Goal: Task Accomplishment & Management: Use online tool/utility

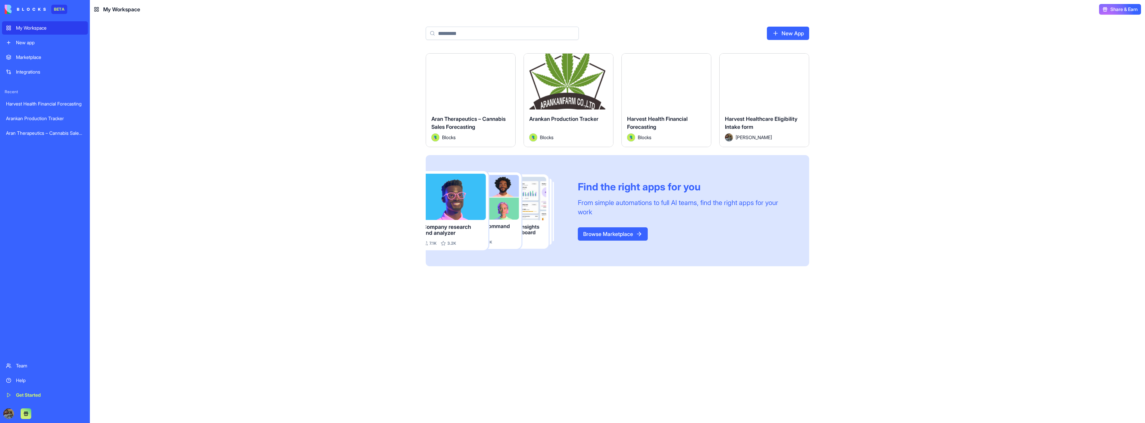
drag, startPoint x: 0, startPoint y: 0, endPoint x: 931, endPoint y: 97, distance: 935.9
click at [931, 97] on div "Launch Aran Therapeutics – Cannabis Sales Forecasting Blocks Launch Arankan Pro…" at bounding box center [617, 238] width 1055 height 370
click at [557, 80] on button "Launch" at bounding box center [569, 81] width 50 height 13
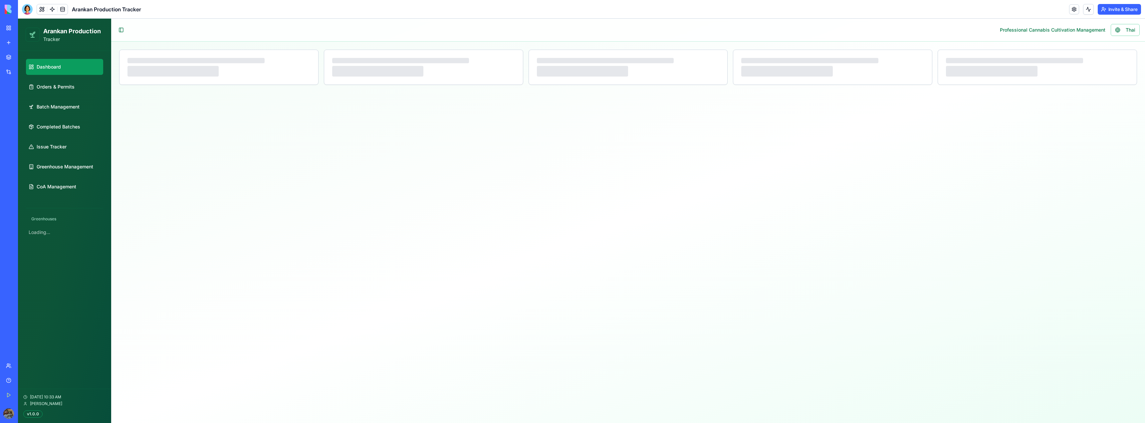
select select "**"
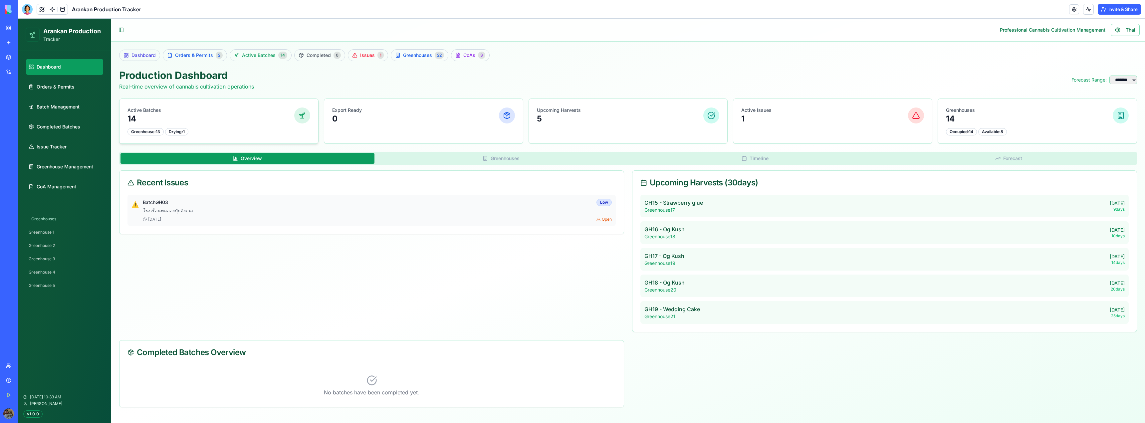
scroll to position [1, 0]
click at [75, 109] on span "Batch Management" at bounding box center [58, 107] width 43 height 7
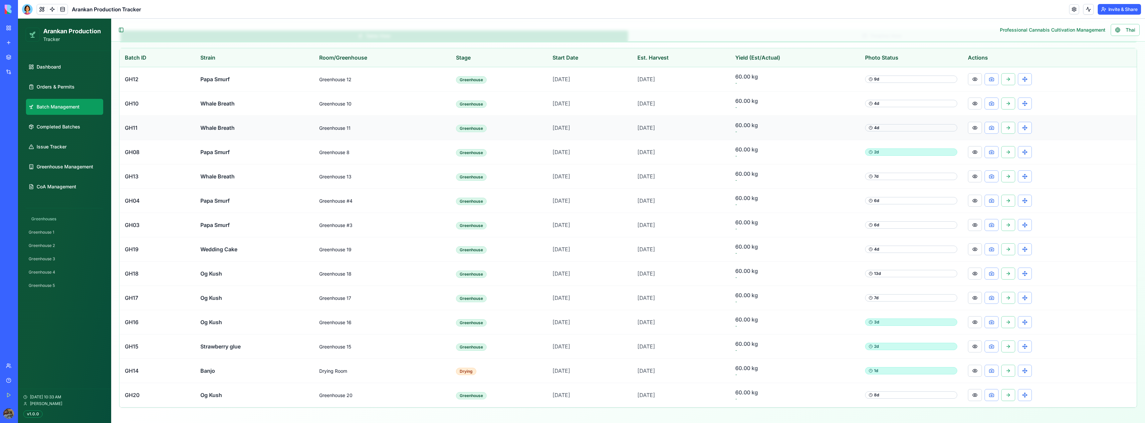
scroll to position [181, 0]
click at [975, 79] on button at bounding box center [975, 79] width 14 height 12
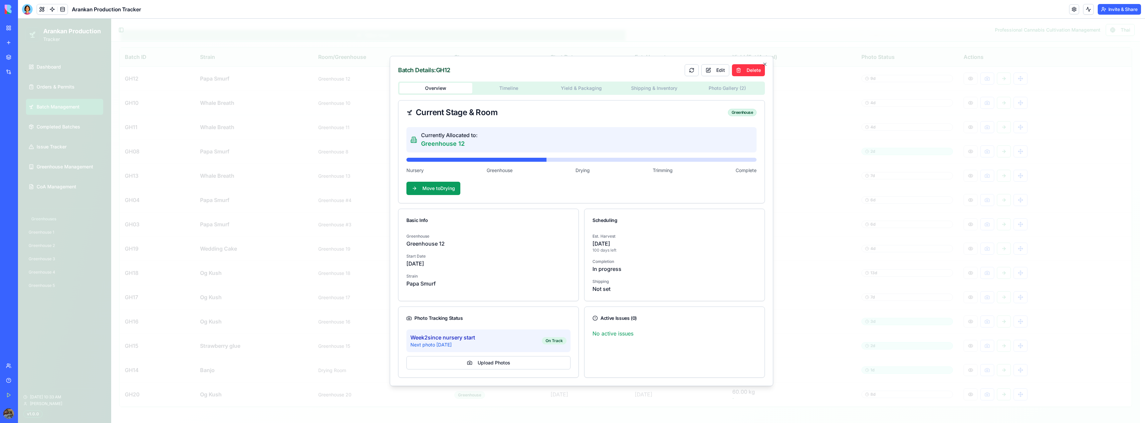
click at [723, 89] on body "**********" at bounding box center [579, 130] width 1122 height 586
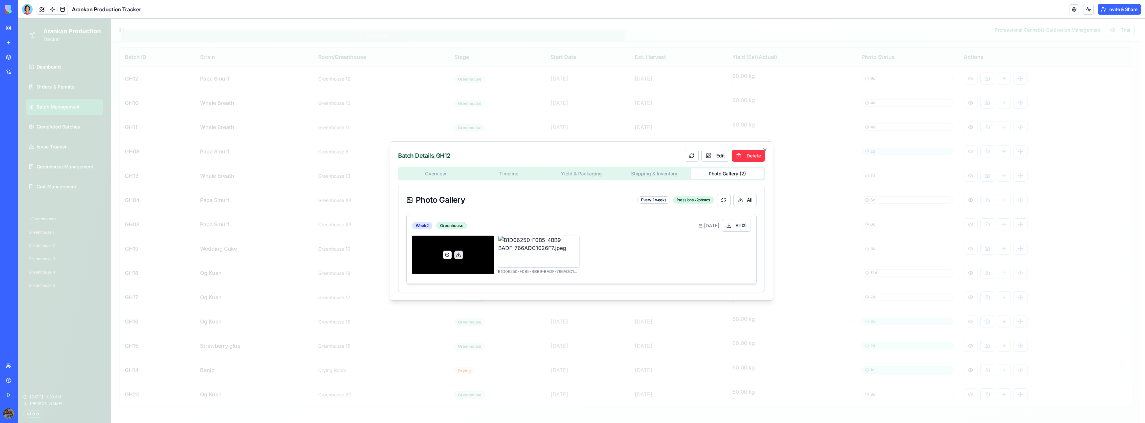
click at [447, 256] on button at bounding box center [447, 255] width 9 height 9
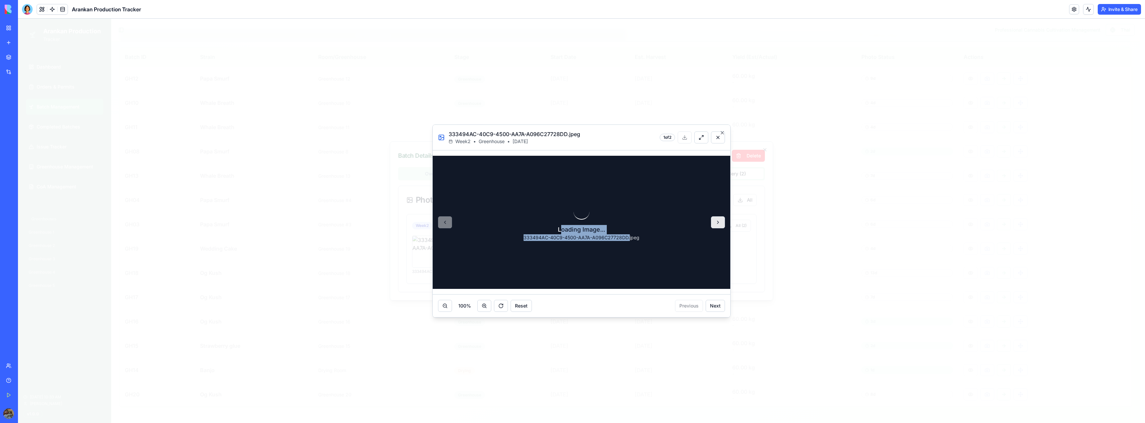
drag, startPoint x: 562, startPoint y: 229, endPoint x: 629, endPoint y: 239, distance: 67.9
click at [629, 239] on div "Loading Image... 333494AC-40C9-4500-AA7A-A096C27728DD.jpeg" at bounding box center [581, 222] width 137 height 59
click at [650, 239] on div "Loading Image... 333494AC-40C9-4500-AA7A-A096C27728DD.jpeg" at bounding box center [581, 222] width 137 height 59
drag, startPoint x: 648, startPoint y: 239, endPoint x: 553, endPoint y: 231, distance: 95.2
click at [553, 231] on div "Loading Image... 333494AC-40C9-4500-AA7A-A096C27728DD.jpeg" at bounding box center [581, 222] width 137 height 59
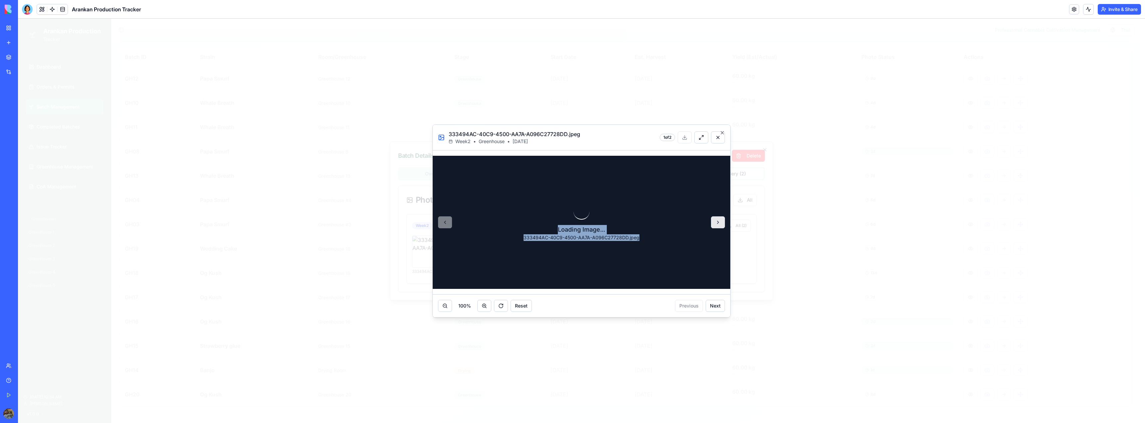
click at [553, 231] on div "Loading Image..." at bounding box center [582, 229] width 116 height 9
click at [719, 140] on button at bounding box center [718, 138] width 14 height 12
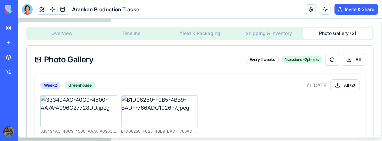
scroll to position [43, 0]
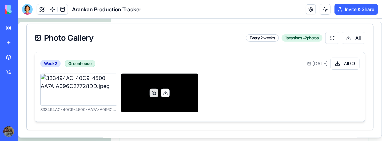
click at [162, 92] on button at bounding box center [164, 92] width 9 height 9
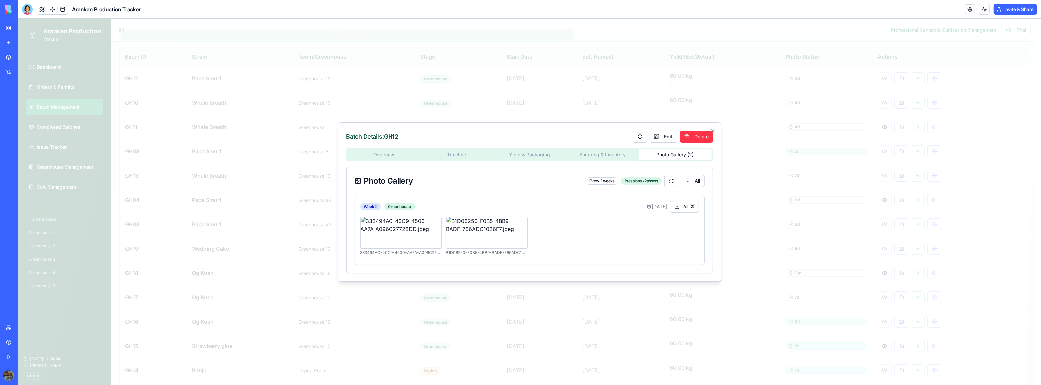
scroll to position [182, 0]
click at [683, 208] on button "All ( 2 )" at bounding box center [684, 206] width 29 height 12
click at [714, 131] on icon "button" at bounding box center [713, 130] width 3 height 3
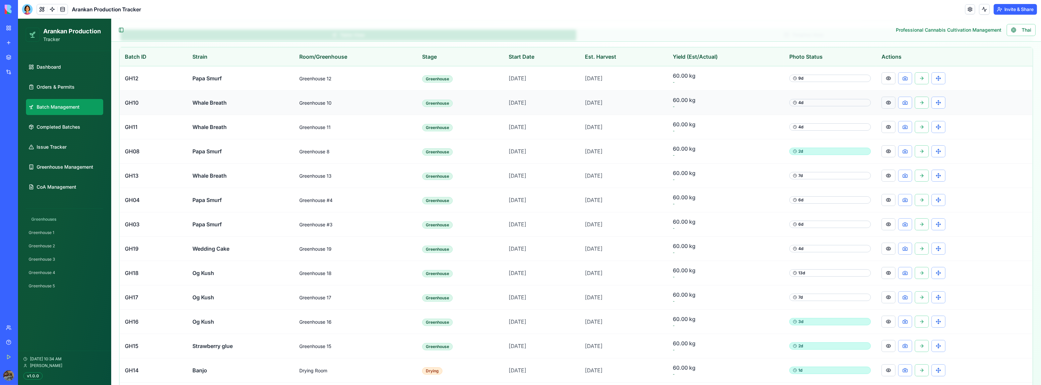
click at [895, 104] on button at bounding box center [889, 103] width 14 height 12
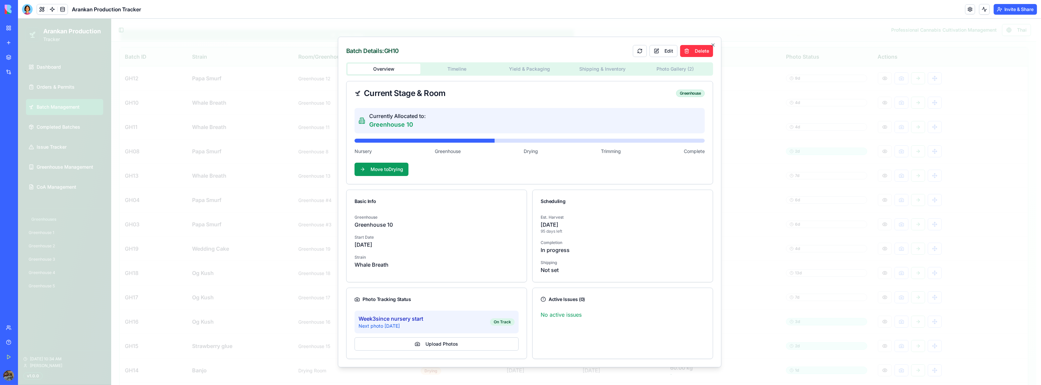
click at [676, 69] on body "**********" at bounding box center [527, 130] width 1018 height 586
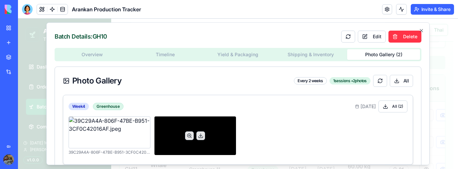
scroll to position [182, 0]
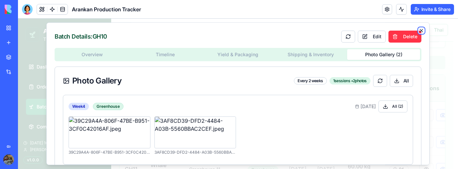
click at [421, 30] on icon "button" at bounding box center [421, 30] width 5 height 5
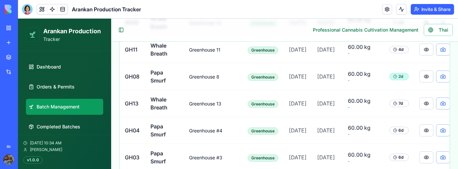
scroll to position [302, 0]
click at [421, 55] on button at bounding box center [426, 49] width 14 height 12
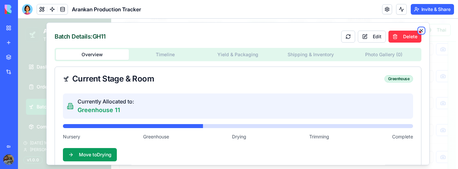
click at [420, 30] on icon "button" at bounding box center [421, 30] width 3 height 3
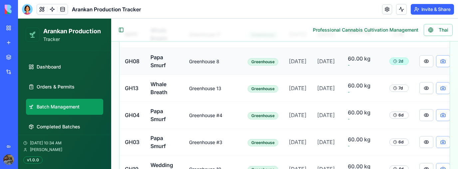
scroll to position [355, 0]
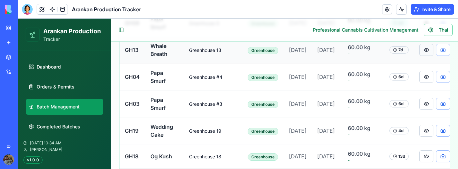
click at [421, 56] on button at bounding box center [426, 50] width 14 height 12
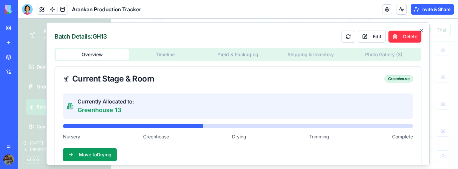
click at [372, 53] on button "Photo Gallery ( 3 )" at bounding box center [383, 54] width 73 height 11
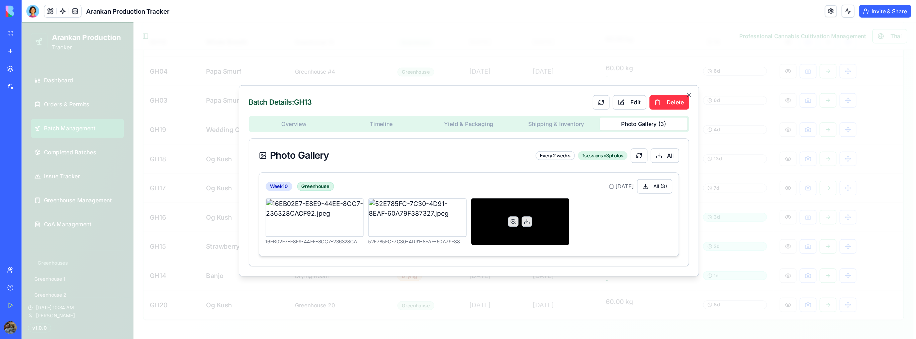
scroll to position [0, 0]
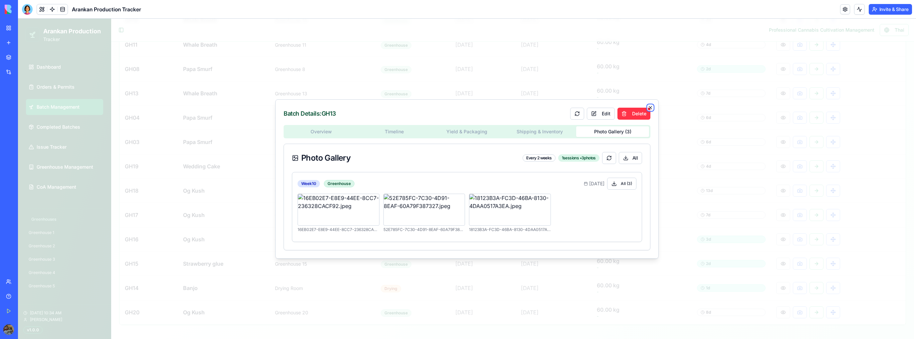
click at [649, 107] on icon "button" at bounding box center [650, 107] width 5 height 5
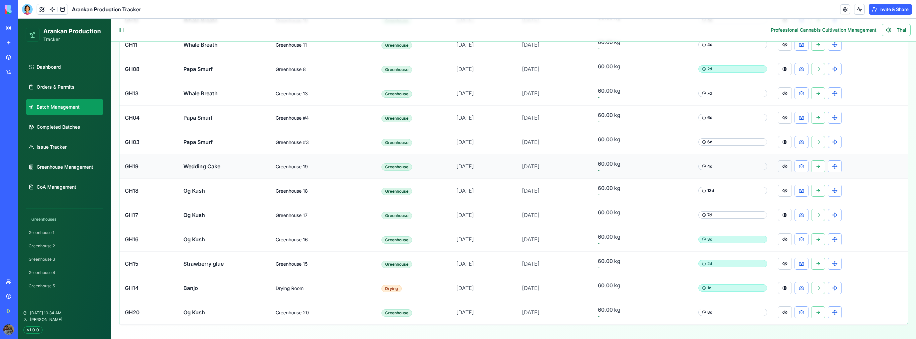
click at [785, 162] on button at bounding box center [785, 166] width 14 height 12
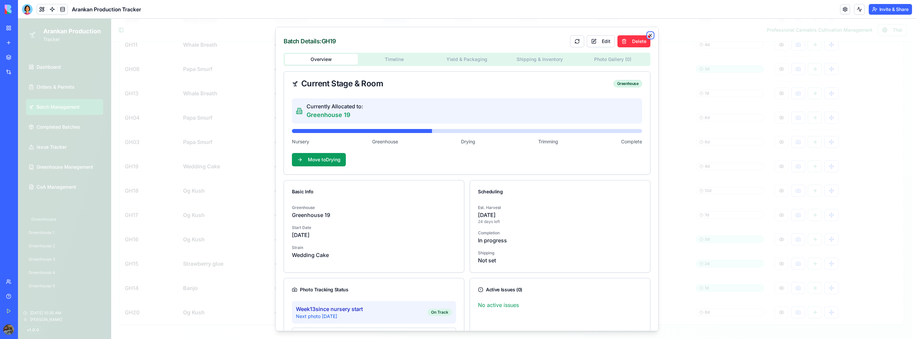
click at [648, 32] on icon "button" at bounding box center [650, 34] width 5 height 5
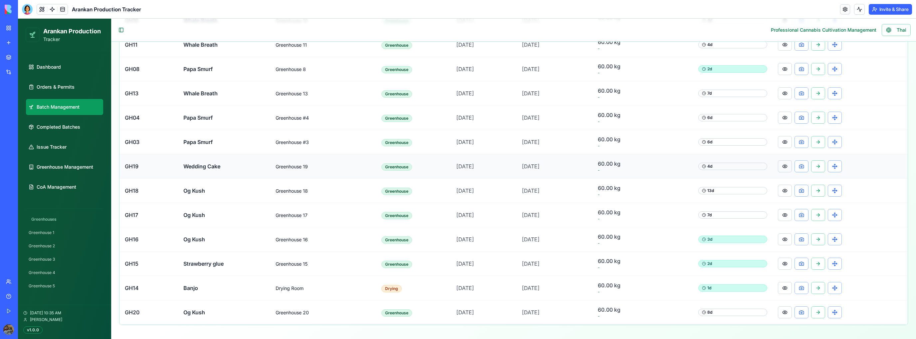
click at [784, 160] on button at bounding box center [785, 166] width 14 height 12
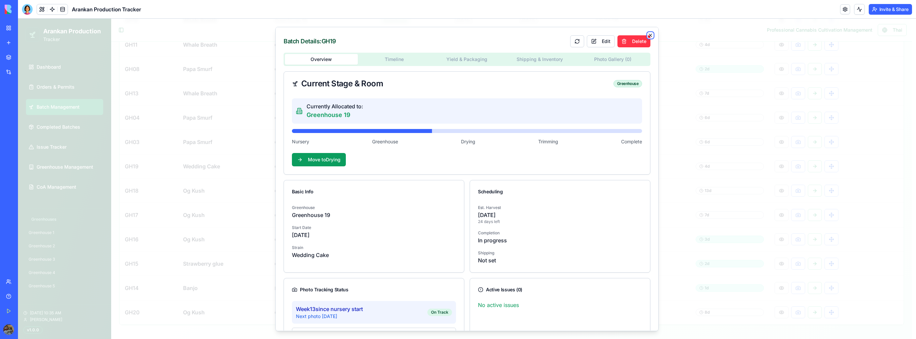
click at [648, 35] on icon "button" at bounding box center [650, 34] width 5 height 5
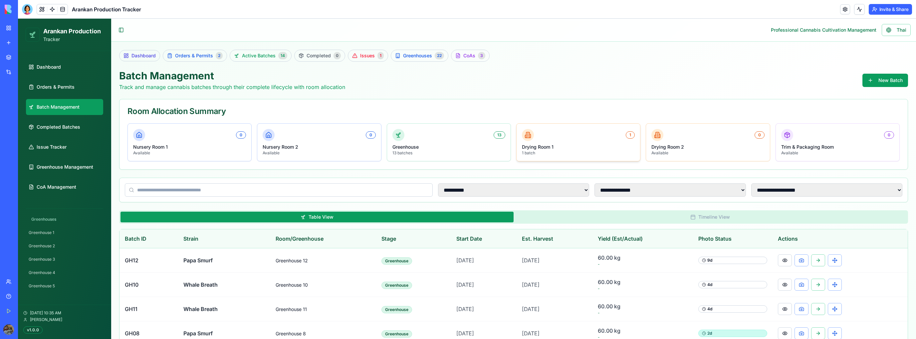
click at [548, 154] on p "1 batch" at bounding box center [578, 152] width 113 height 5
click at [71, 123] on link "Completed Batches" at bounding box center [64, 127] width 77 height 16
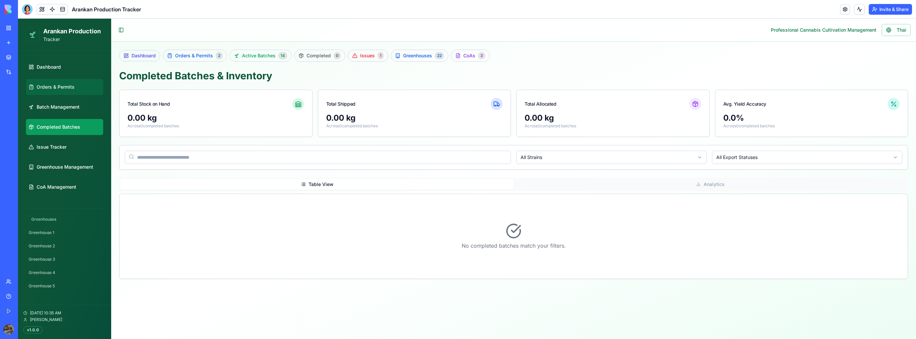
click at [64, 85] on span "Orders & Permits" at bounding box center [56, 87] width 38 height 7
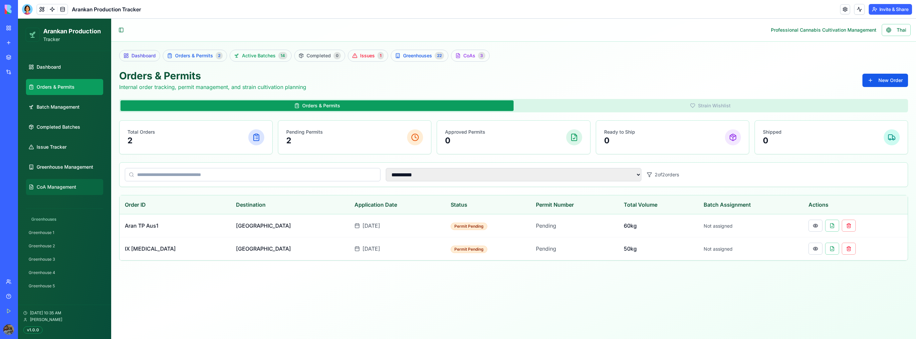
click at [56, 191] on link "CoA Management" at bounding box center [64, 187] width 77 height 16
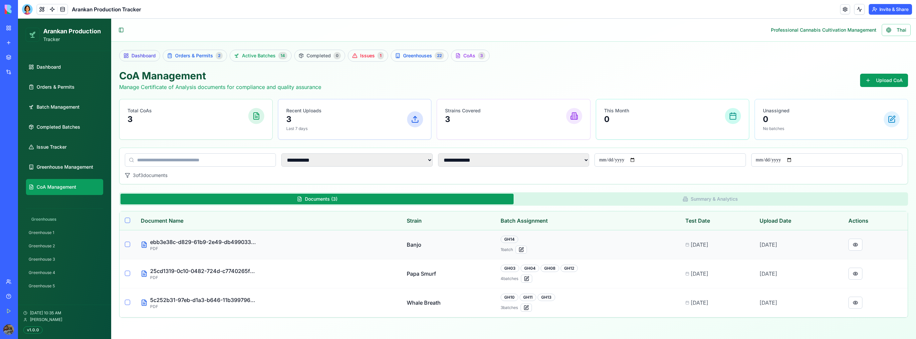
click at [162, 241] on p "ebb3e38c-d829-61b9-2e49-db4990336032-0" at bounding box center [203, 242] width 107 height 8
